Goal: Check status

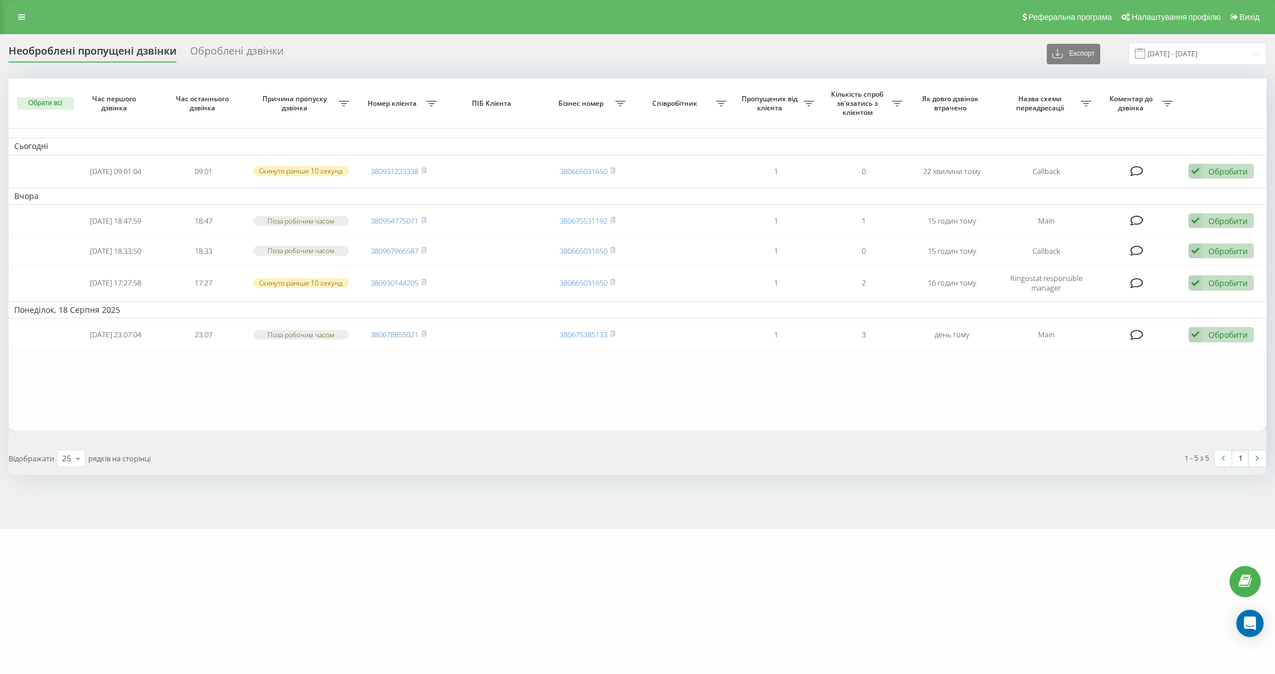
click at [109, 55] on div "Необроблені пропущені дзвінки" at bounding box center [93, 54] width 168 height 18
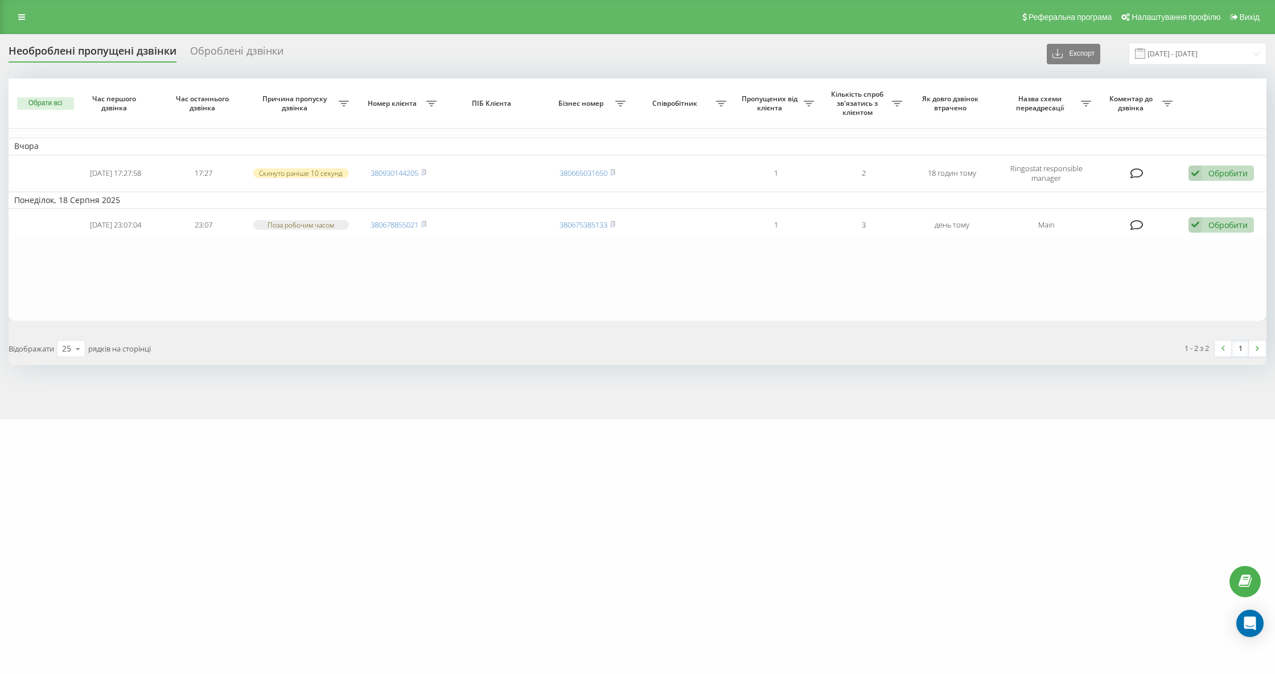
click at [110, 42] on div "Необроблені пропущені дзвінки Оброблені дзвінки Експорт .csv .xlsx 20.07.2025 -…" at bounding box center [637, 226] width 1275 height 385
click at [104, 55] on div "Необроблені пропущені дзвінки" at bounding box center [93, 54] width 168 height 18
click at [130, 50] on div "Необроблені пропущені дзвінки" at bounding box center [93, 54] width 168 height 18
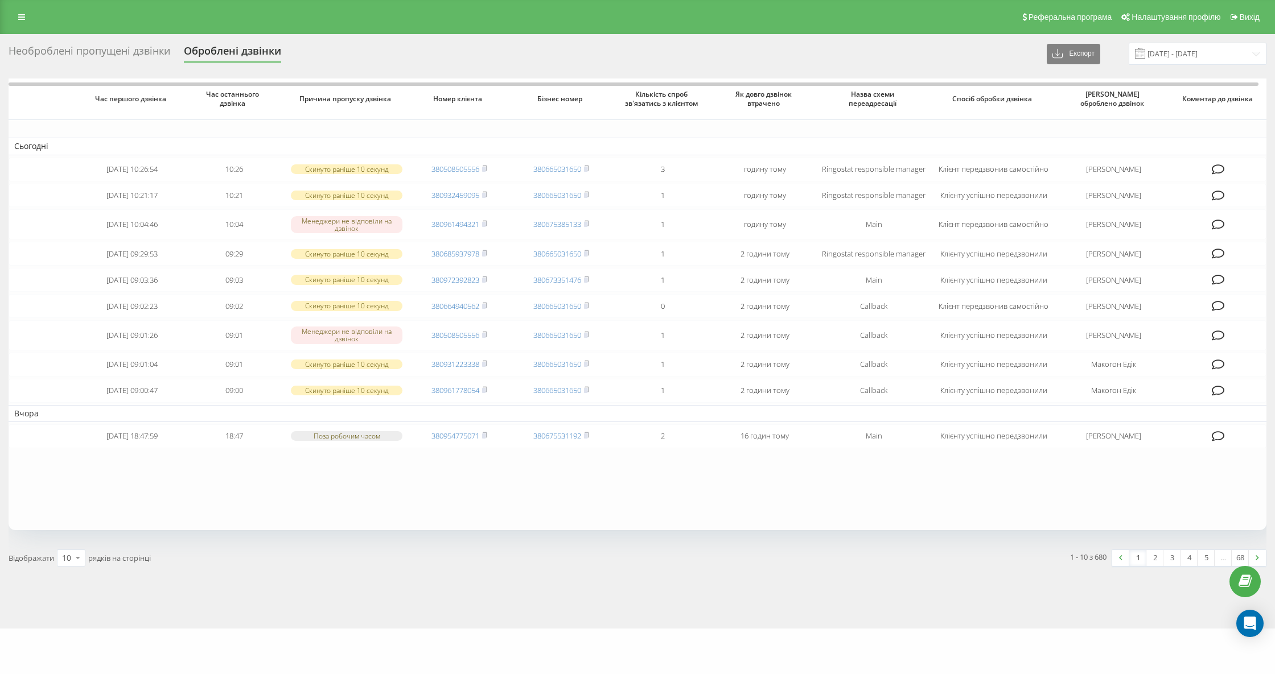
click at [131, 51] on div "Необроблені пропущені дзвінки" at bounding box center [90, 54] width 162 height 18
